Goal: Task Accomplishment & Management: Complete application form

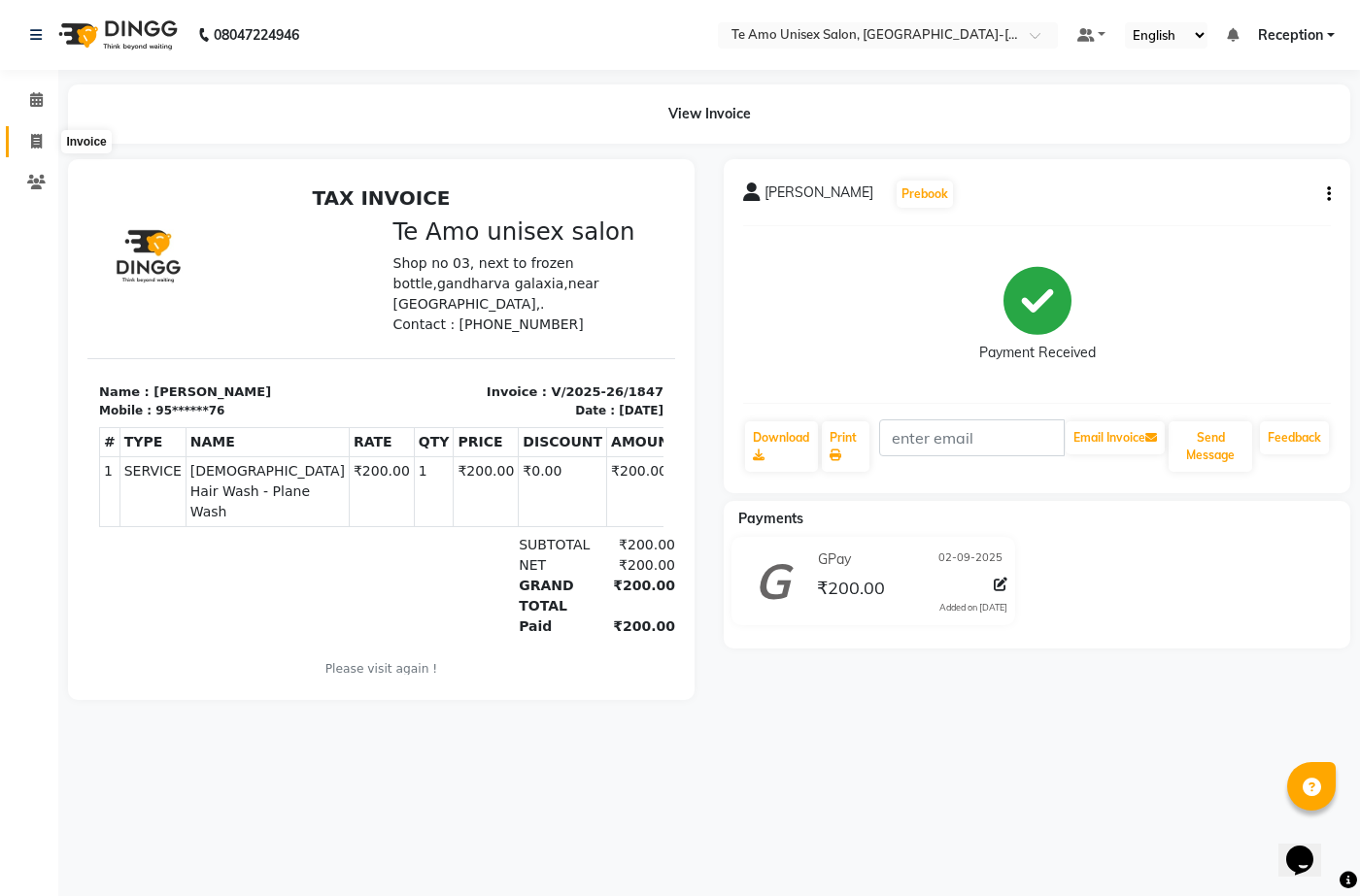
drag, startPoint x: 0, startPoint y: 0, endPoint x: 41, endPoint y: 140, distance: 145.9
click at [41, 140] on span at bounding box center [36, 142] width 34 height 22
select select "7836"
select select "service"
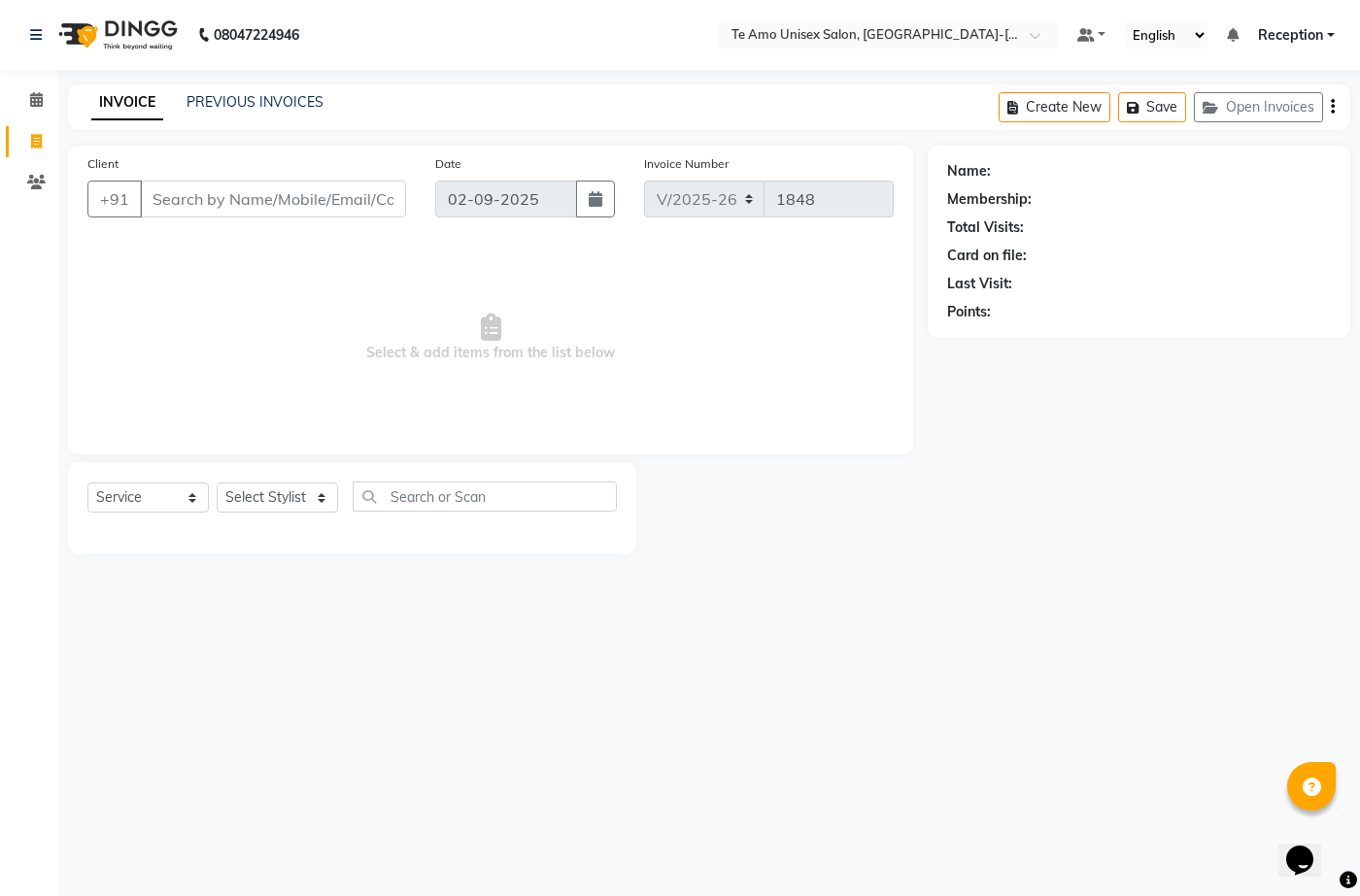
click at [253, 199] on input "Client" at bounding box center [273, 200] width 266 height 37
click at [262, 205] on input "Client" at bounding box center [273, 200] width 266 height 37
type input "8421123526"
click at [355, 189] on button "Add Client" at bounding box center [356, 200] width 100 height 37
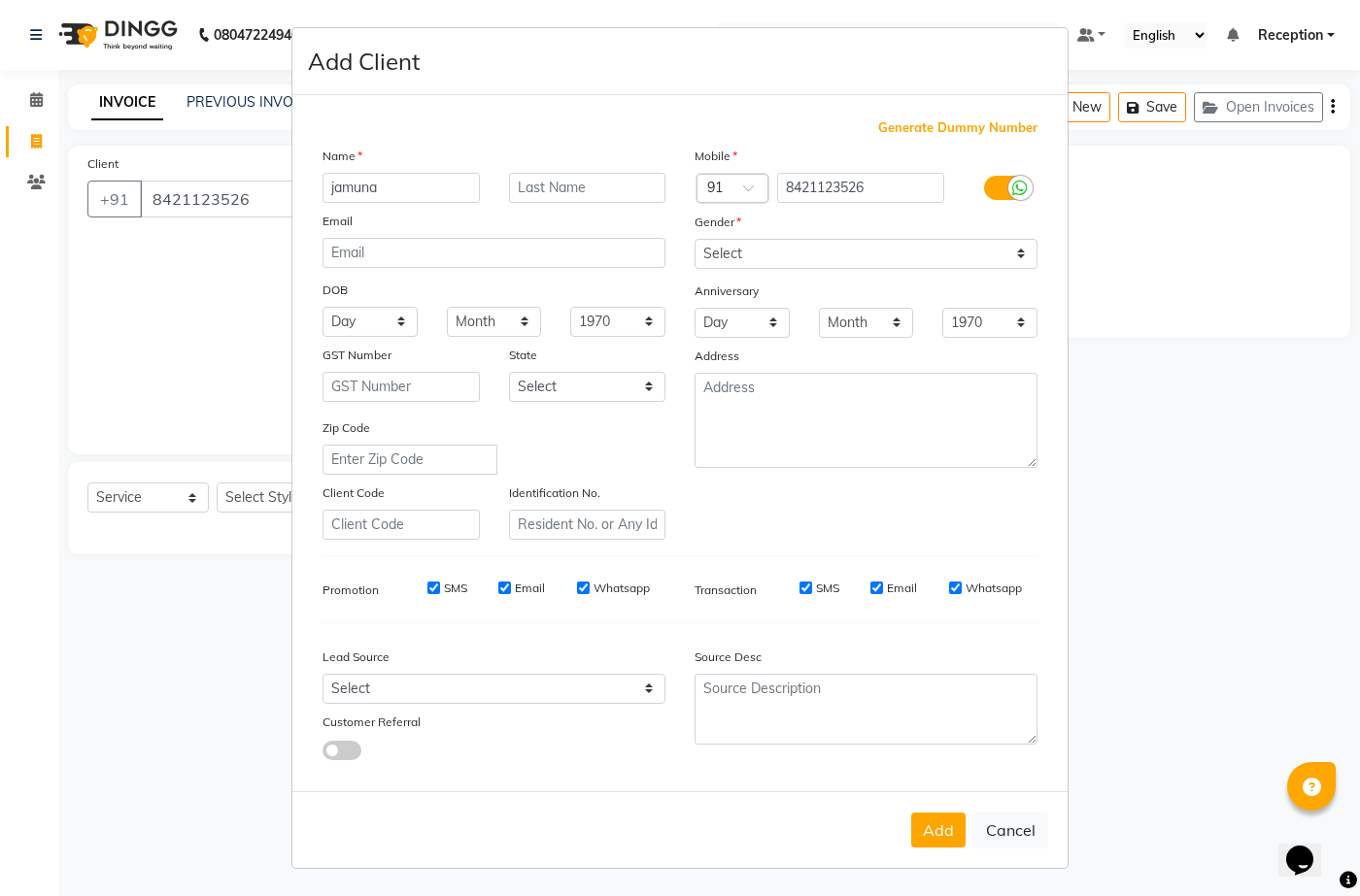
type input "jamuna"
click at [561, 191] on input "text" at bounding box center [587, 188] width 158 height 30
type input "[PERSON_NAME]"
click at [768, 254] on select "Select [DEMOGRAPHIC_DATA] [DEMOGRAPHIC_DATA] Other Prefer Not To Say" at bounding box center [866, 253] width 343 height 30
select select "[DEMOGRAPHIC_DATA]"
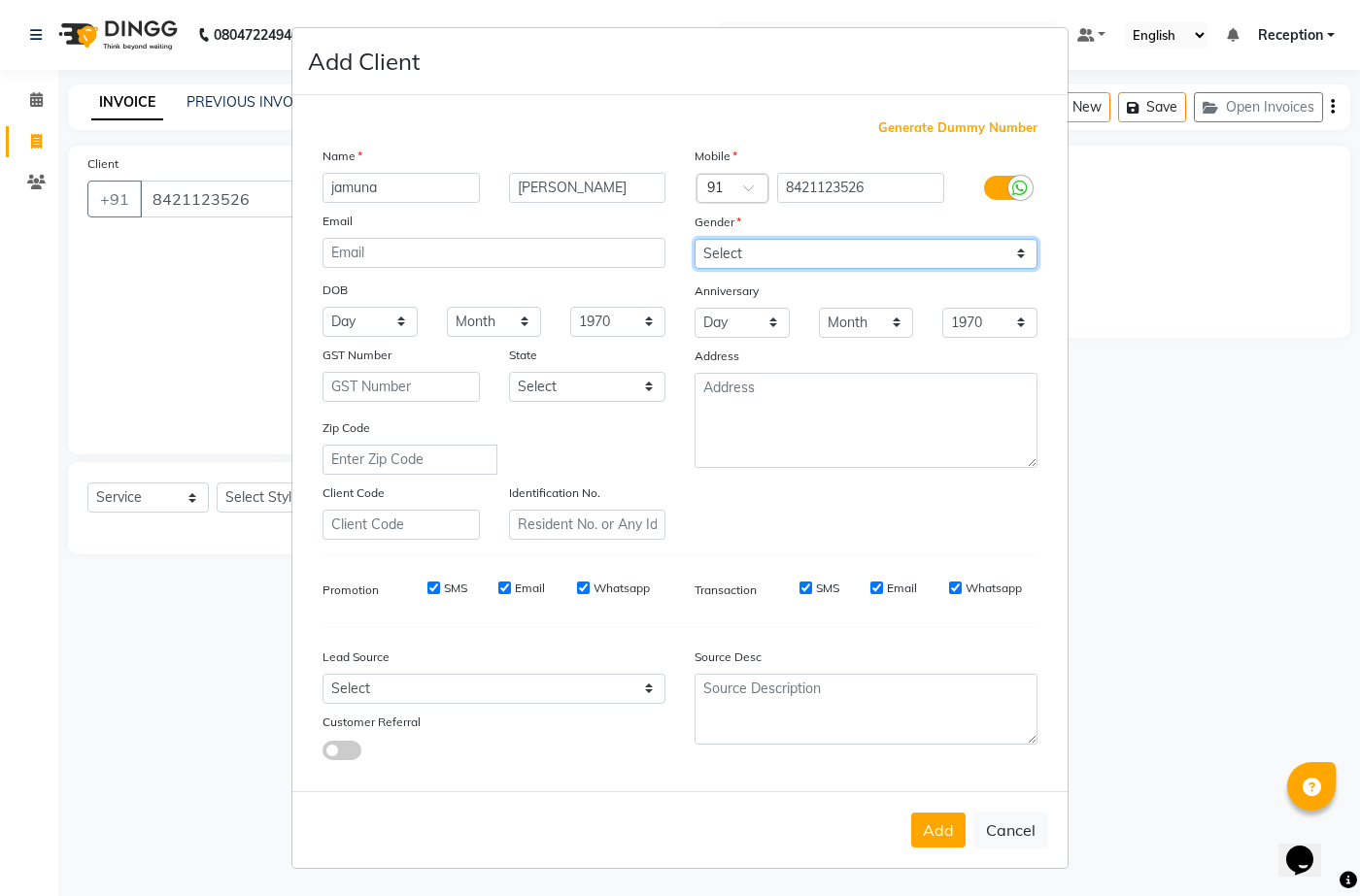
click at [695, 239] on select "Select [DEMOGRAPHIC_DATA] [DEMOGRAPHIC_DATA] Other Prefer Not To Say" at bounding box center [866, 253] width 343 height 30
click at [925, 820] on button "Add" at bounding box center [938, 830] width 55 height 35
type input "84******26"
select select
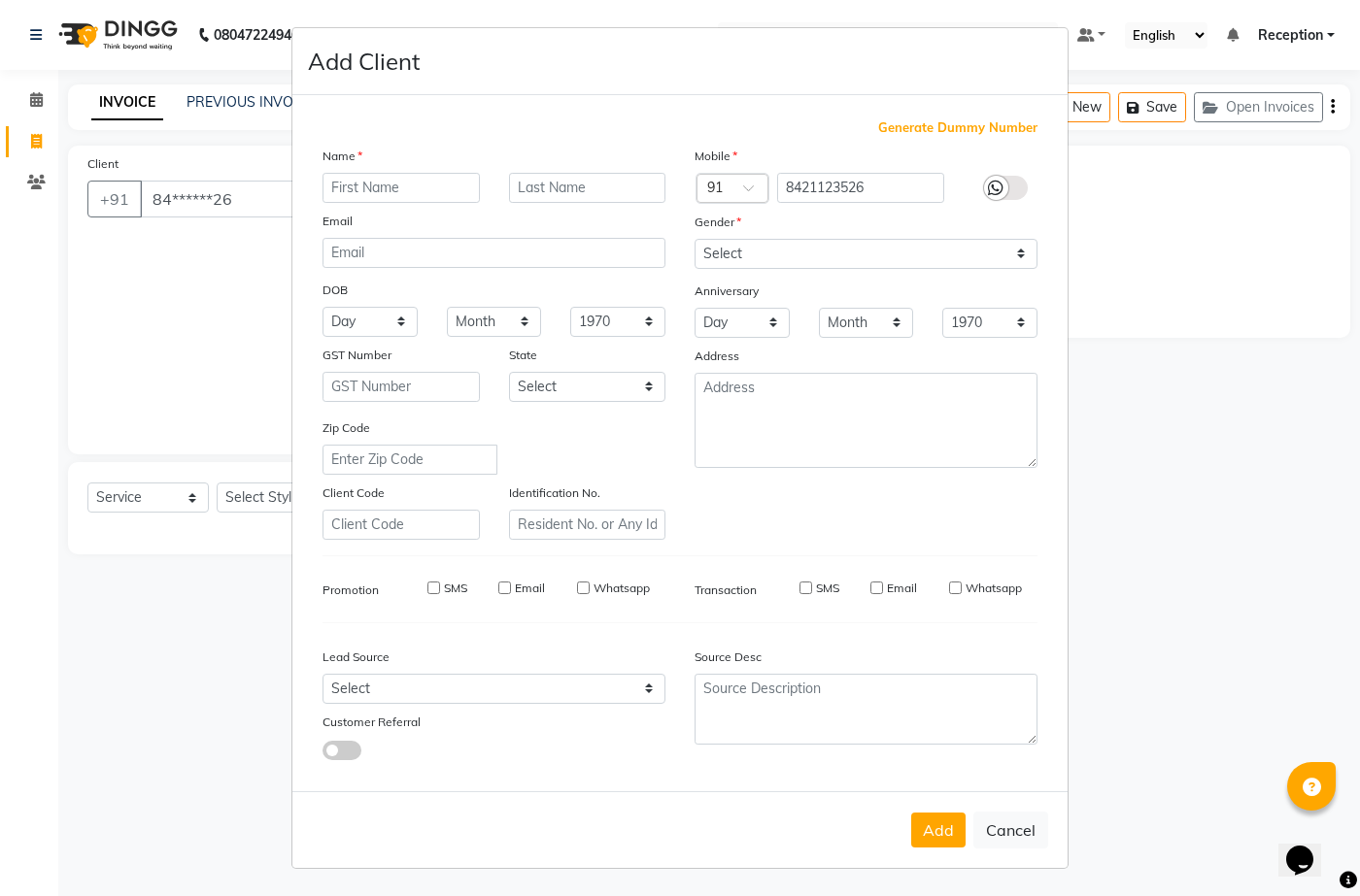
select select
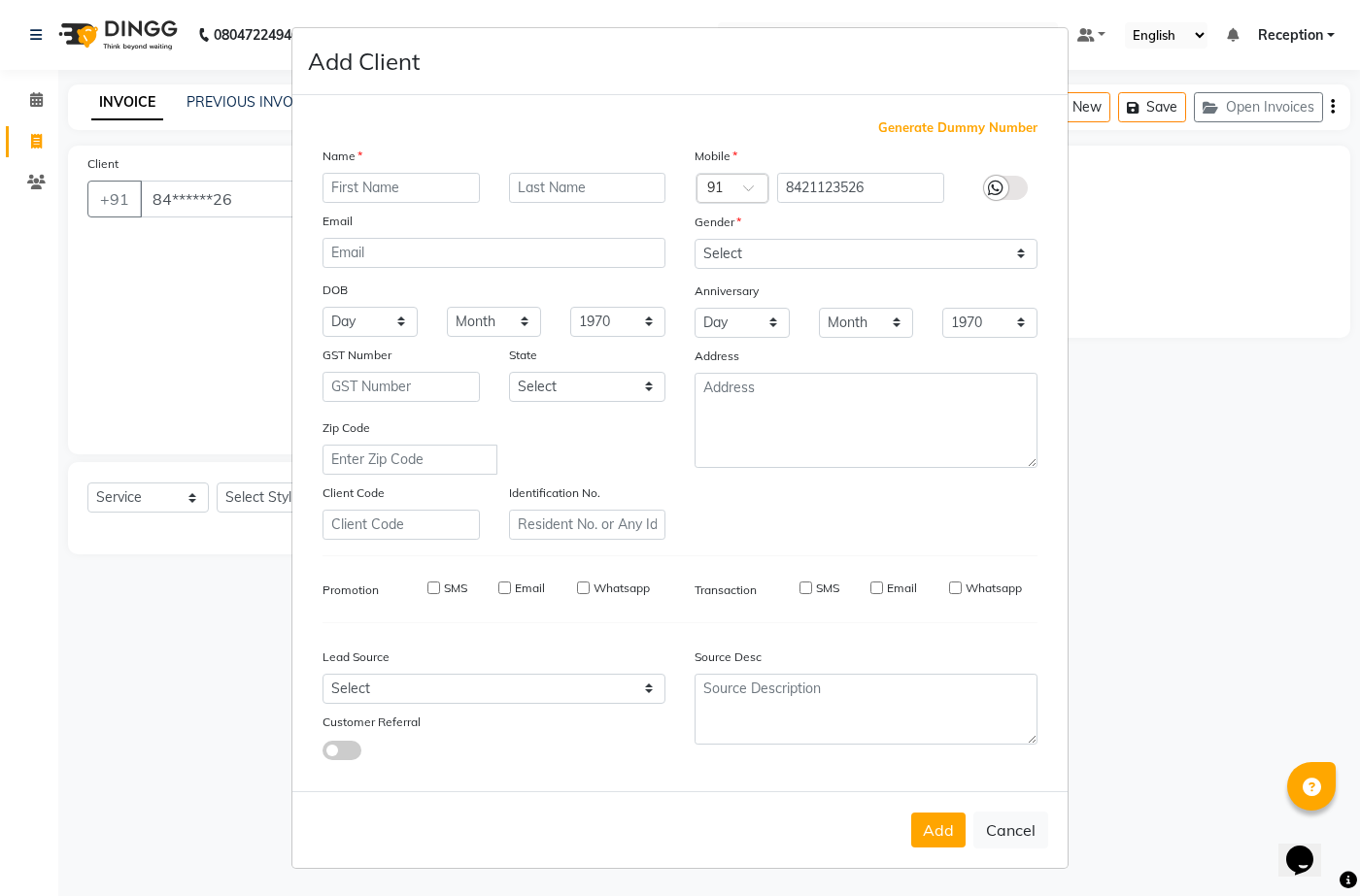
checkbox input "false"
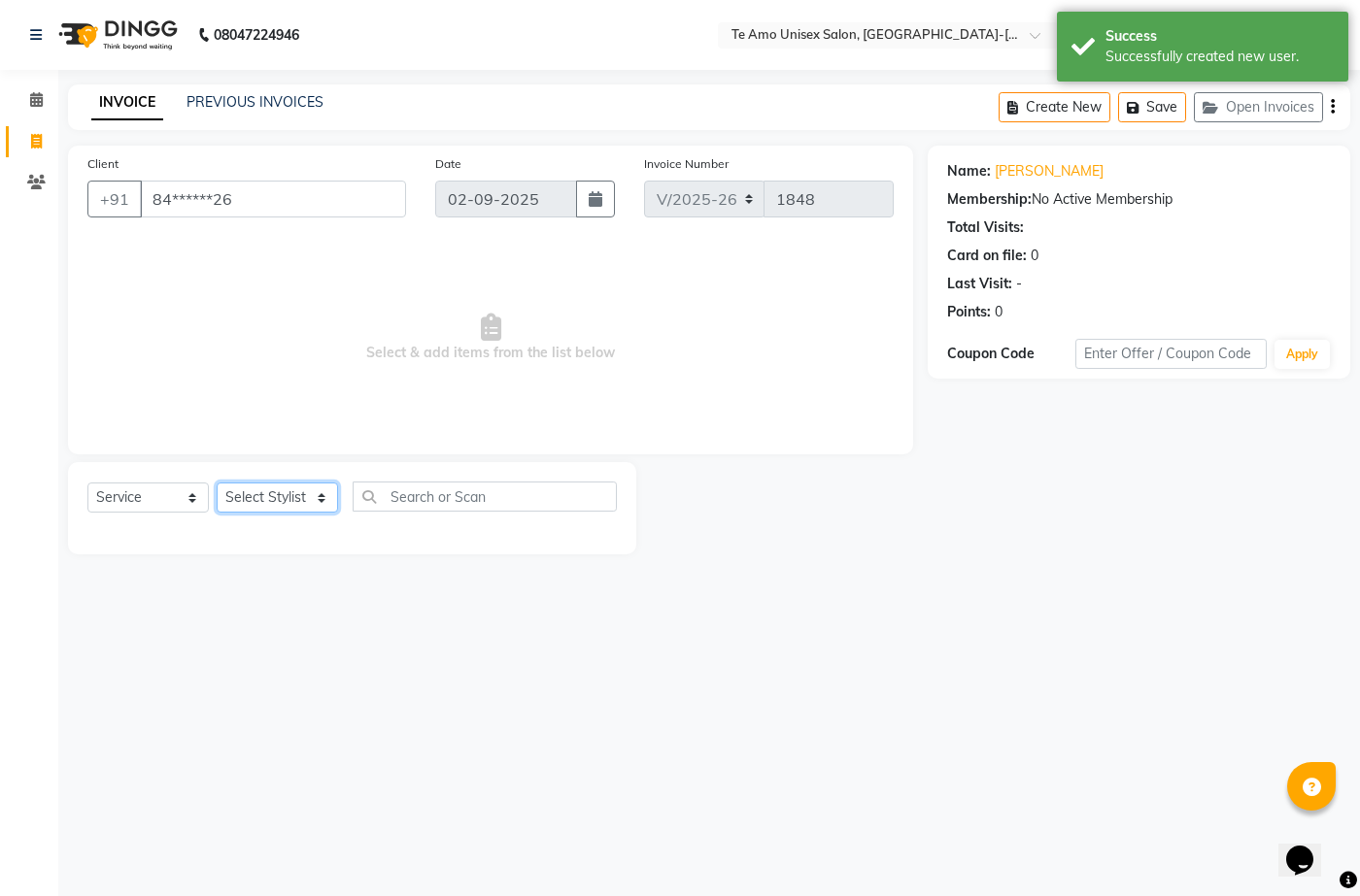
click at [278, 484] on select "Select Stylist [PERSON_NAME] [PERSON_NAME] Manager Priya Reception [PERSON_NAME…" at bounding box center [277, 497] width 121 height 30
select select "73962"
click at [216, 482] on select "Select Stylist [PERSON_NAME] [PERSON_NAME] Manager Priya Reception [PERSON_NAME…" at bounding box center [277, 497] width 121 height 30
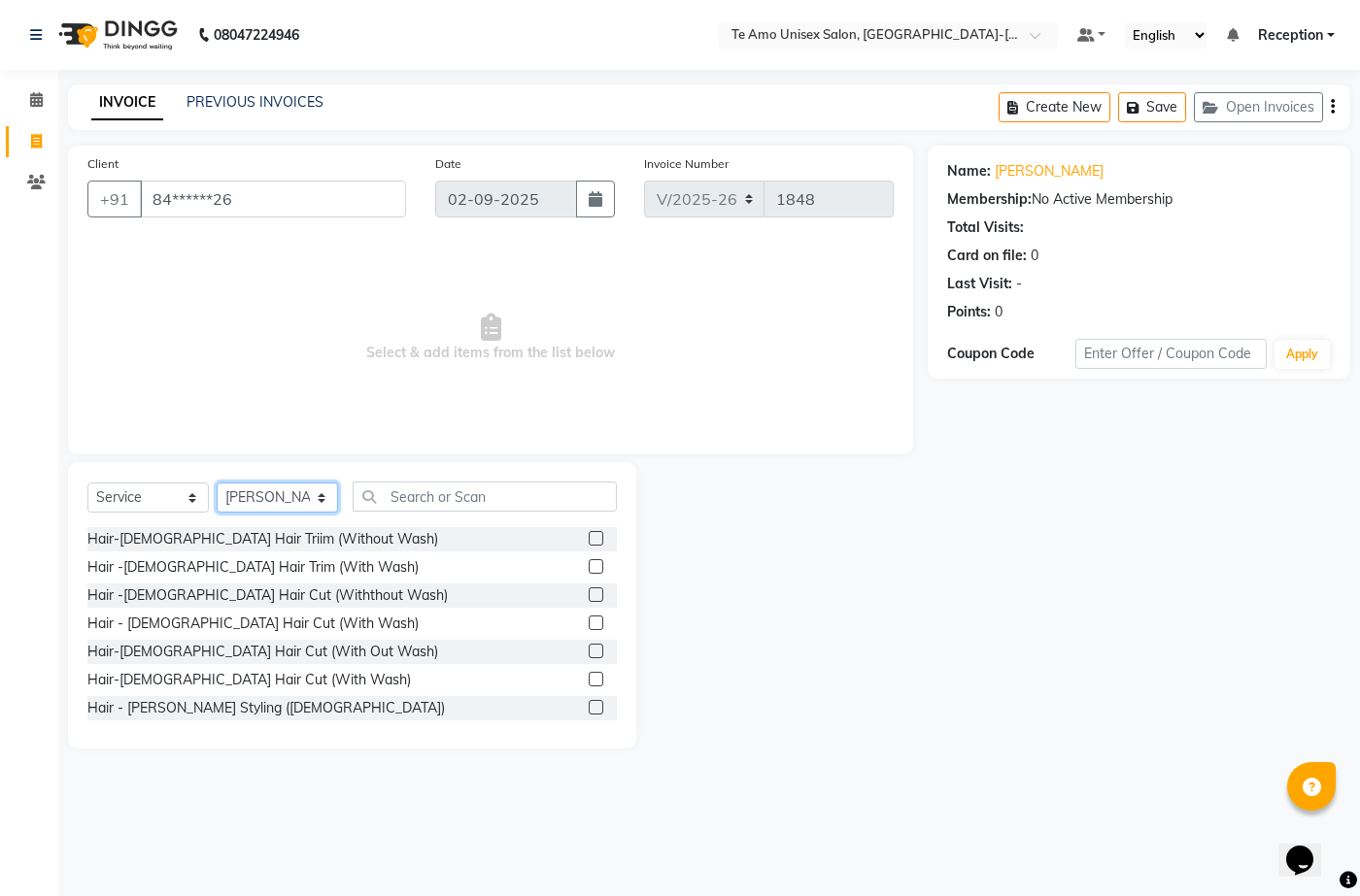
click at [256, 493] on select "Select Stylist [PERSON_NAME] [PERSON_NAME] Manager Priya Reception [PERSON_NAME…" at bounding box center [277, 497] width 121 height 30
click at [431, 490] on input "text" at bounding box center [484, 497] width 264 height 30
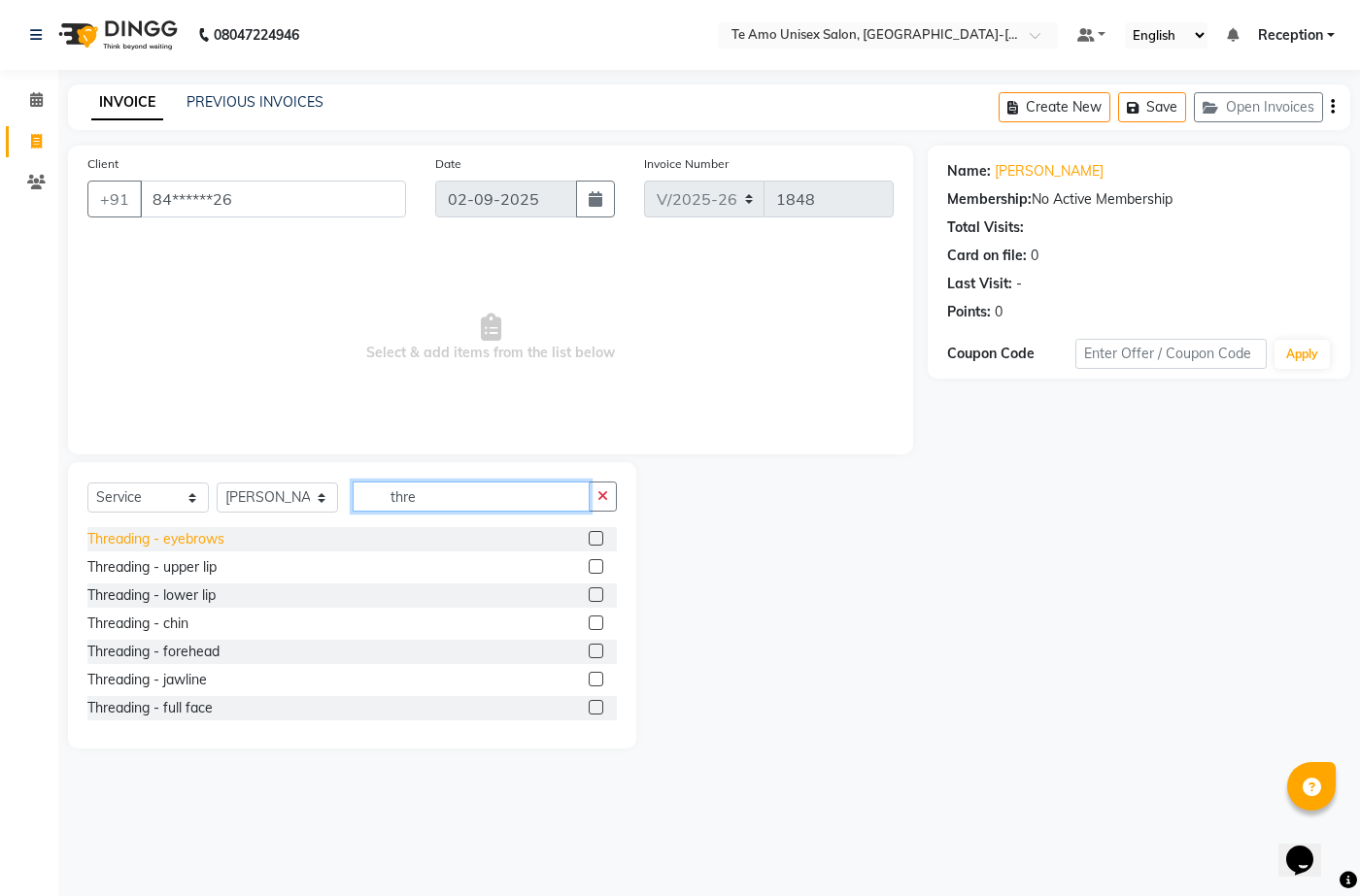
type input "thre"
click at [194, 534] on div "Threading - eyebrows" at bounding box center [156, 539] width 137 height 21
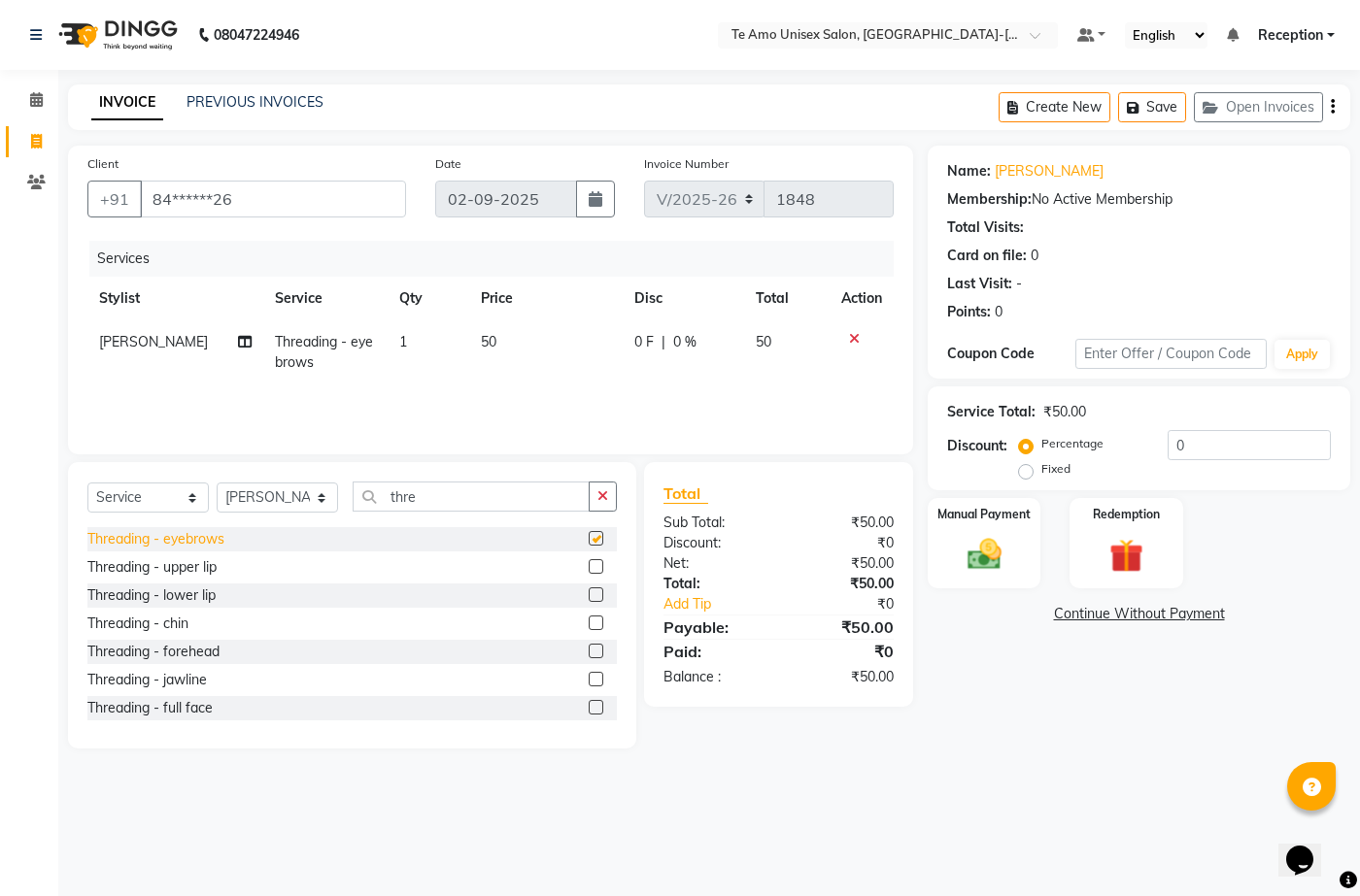
checkbox input "false"
click at [978, 564] on img at bounding box center [983, 555] width 58 height 41
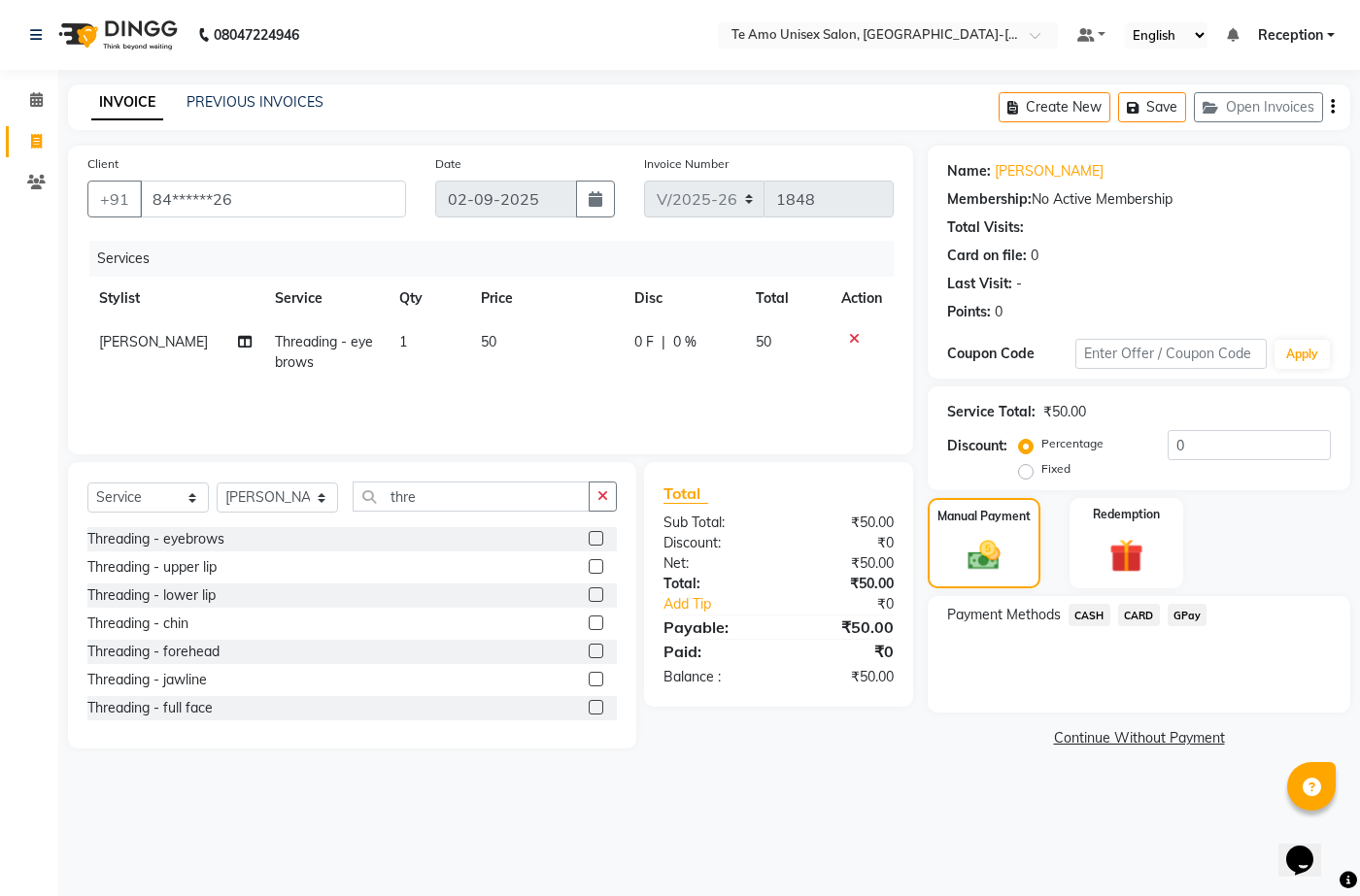
click at [1096, 609] on span "CASH" at bounding box center [1089, 615] width 42 height 22
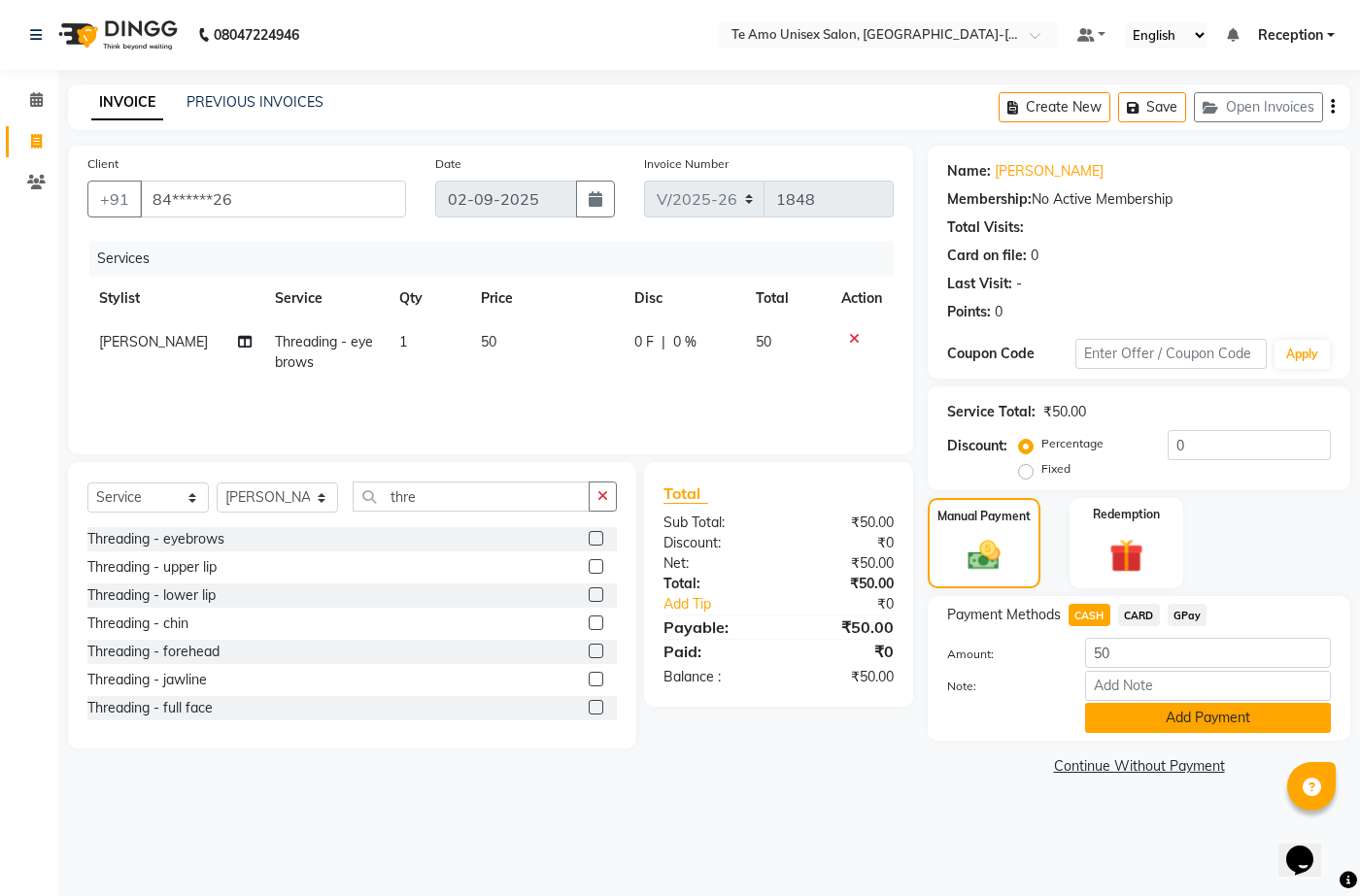
click at [1151, 729] on button "Add Payment" at bounding box center [1207, 718] width 246 height 30
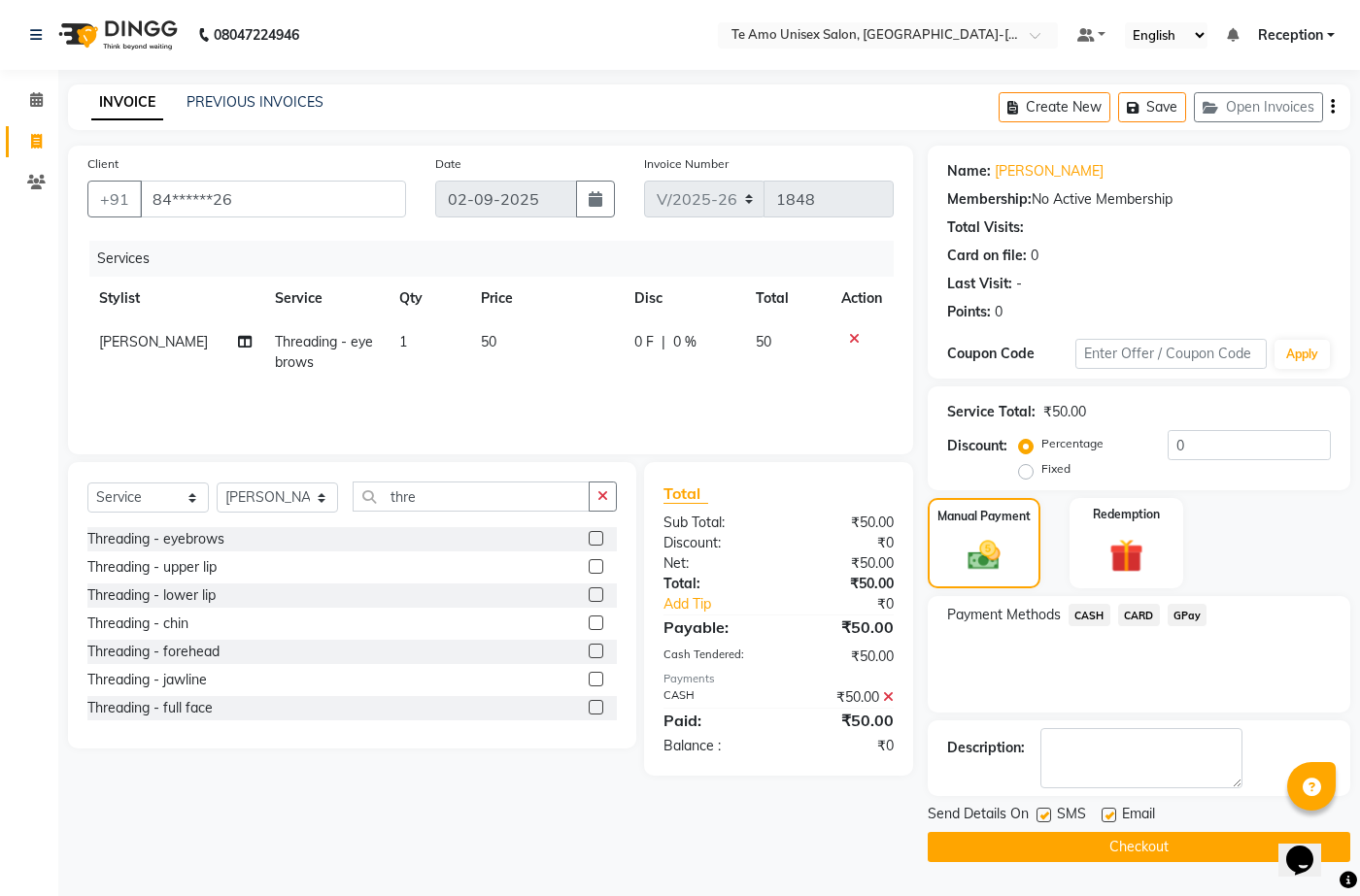
click at [1122, 843] on button "Checkout" at bounding box center [1139, 847] width 423 height 30
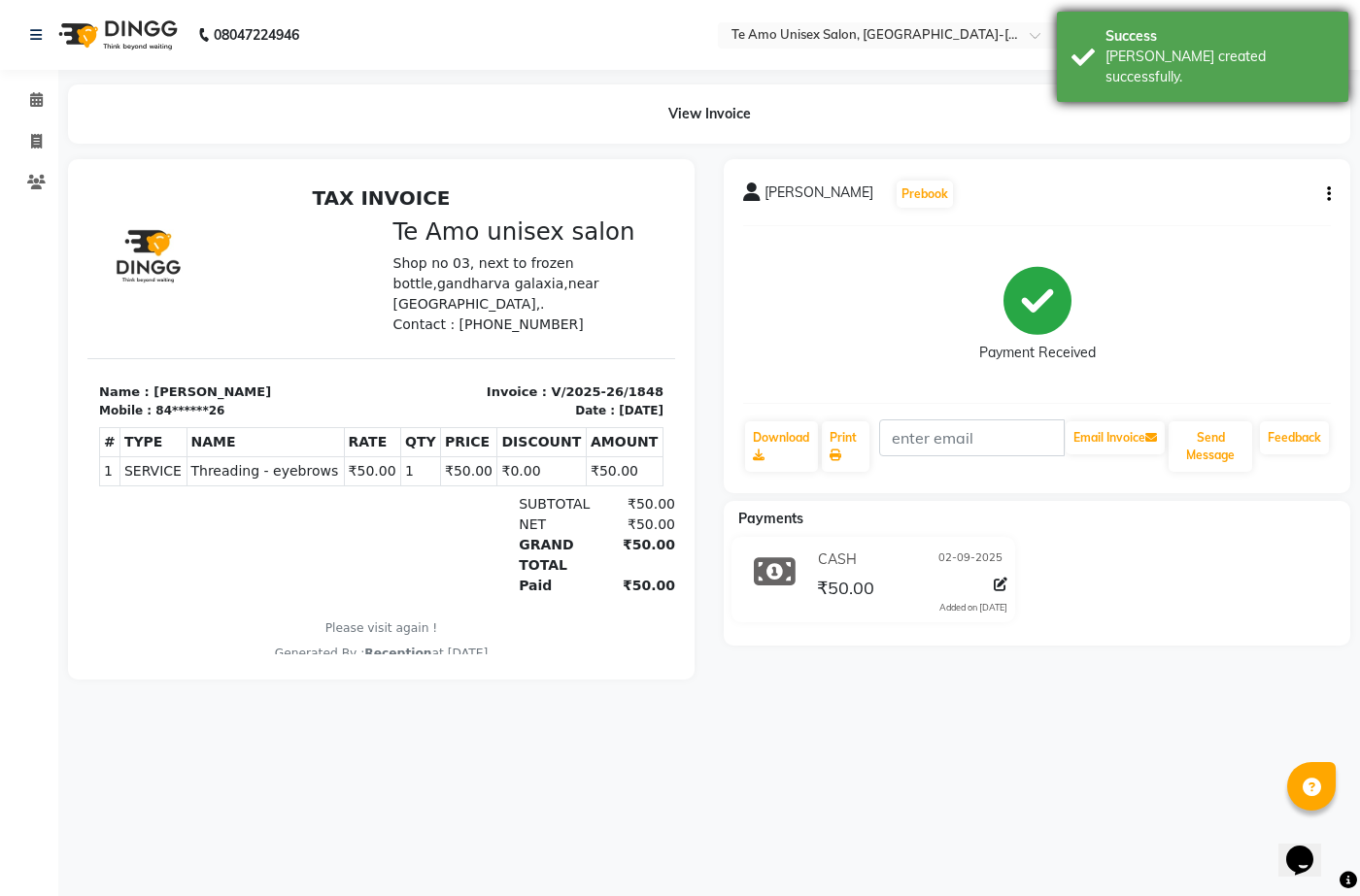
click at [1124, 49] on div "[PERSON_NAME] created successfully." at bounding box center [1219, 67] width 228 height 41
